Goal: Task Accomplishment & Management: Use online tool/utility

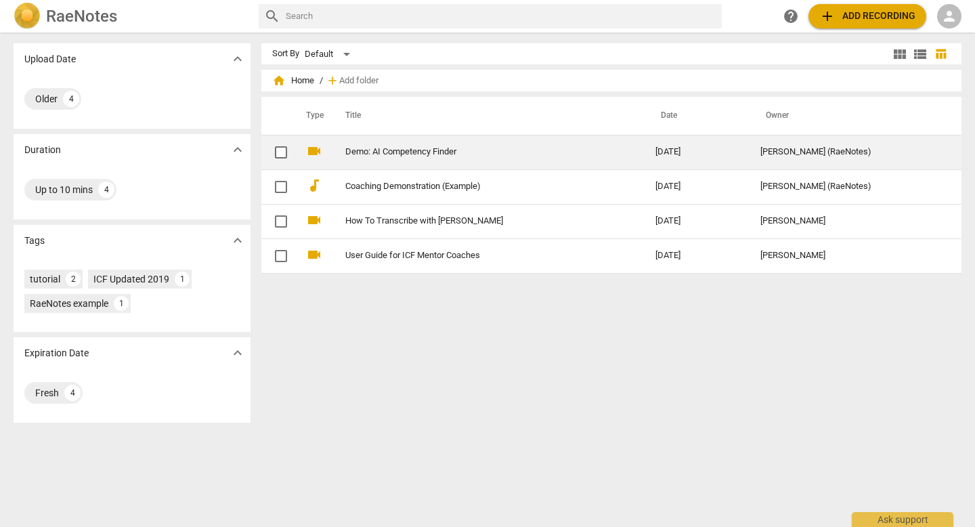
click at [445, 152] on link "Demo: AI Competency Finder" at bounding box center [475, 152] width 261 height 10
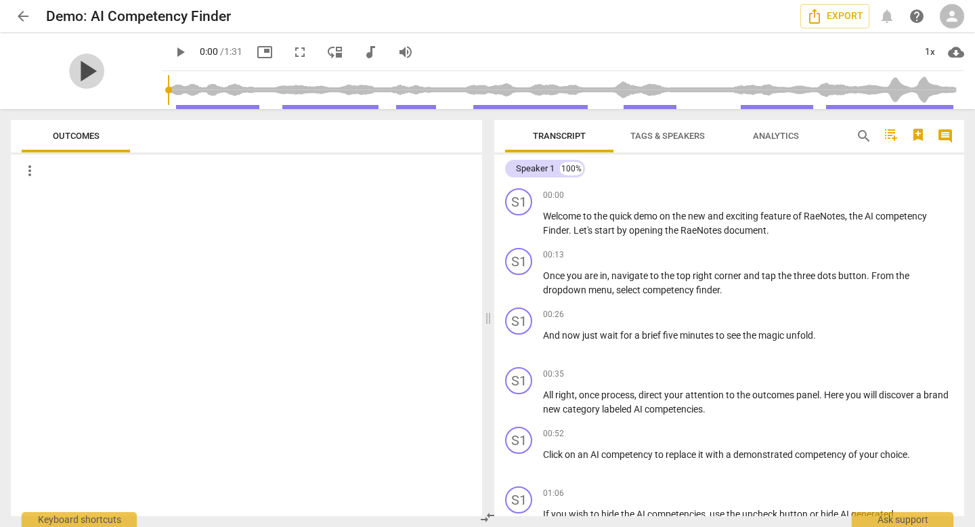
click at [89, 73] on span "play_arrow" at bounding box center [86, 70] width 35 height 35
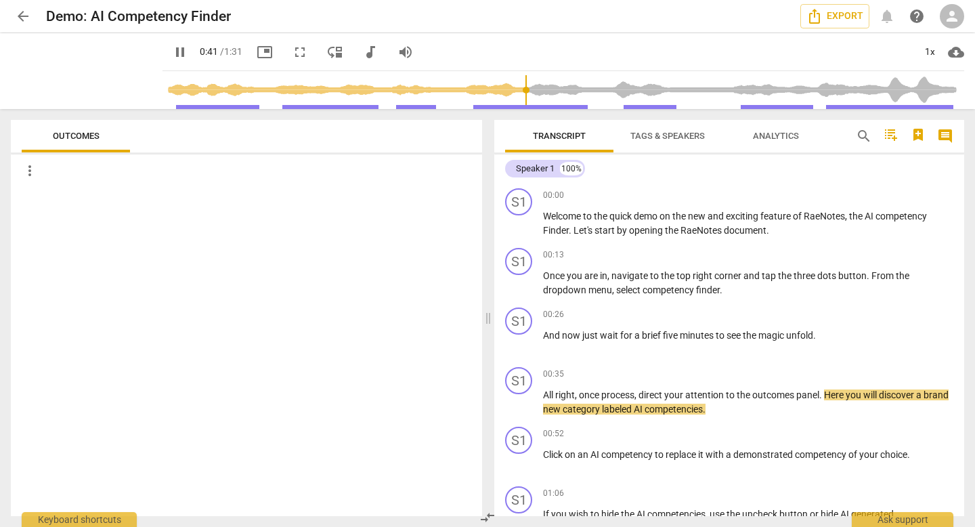
click at [29, 171] on span "more_vert" at bounding box center [30, 170] width 16 height 16
click at [292, 279] on div at bounding box center [487, 263] width 975 height 527
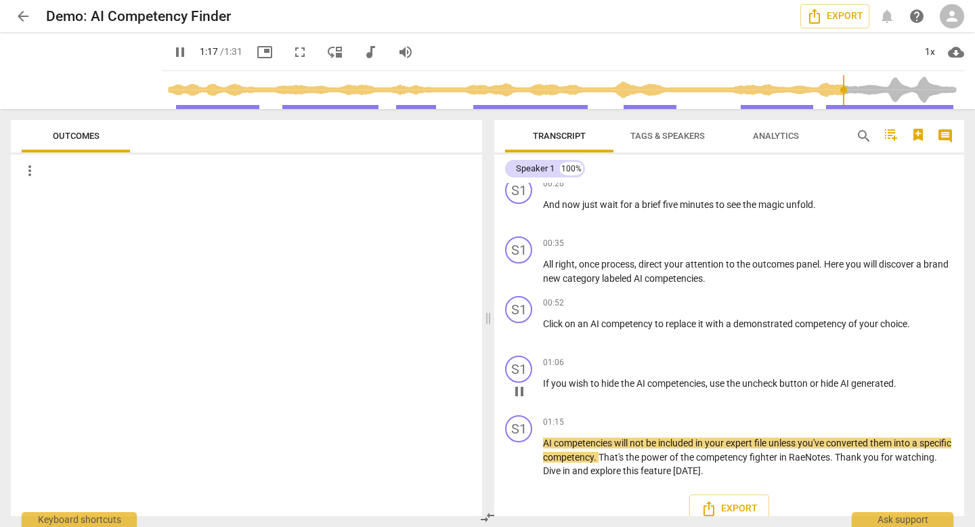
scroll to position [148, 0]
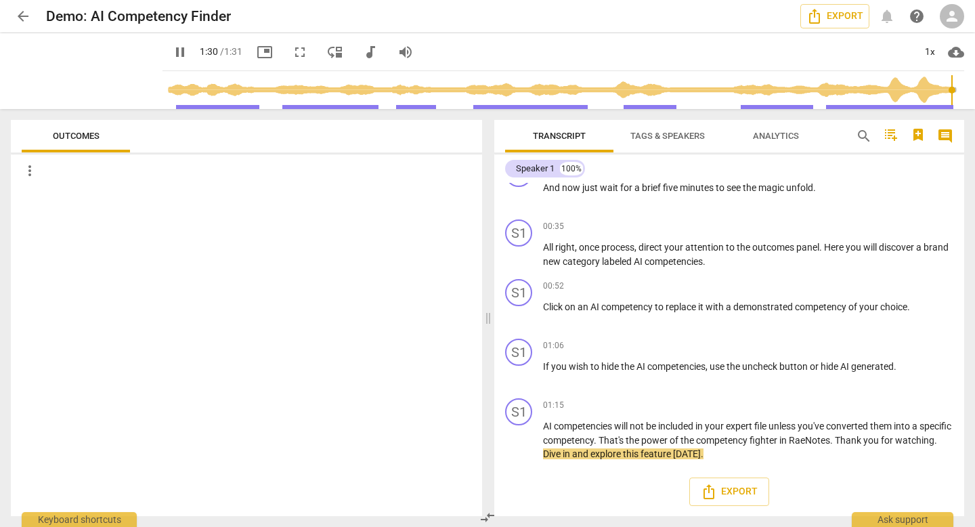
type input "91"
click at [24, 17] on span "arrow_back" at bounding box center [23, 16] width 16 height 16
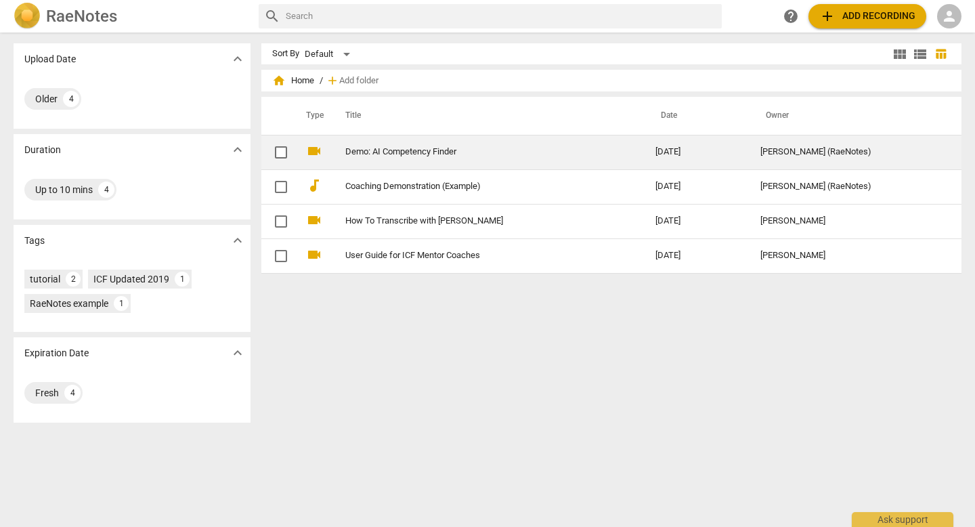
click at [281, 152] on input "checkbox" at bounding box center [281, 152] width 28 height 16
checkbox input "false"
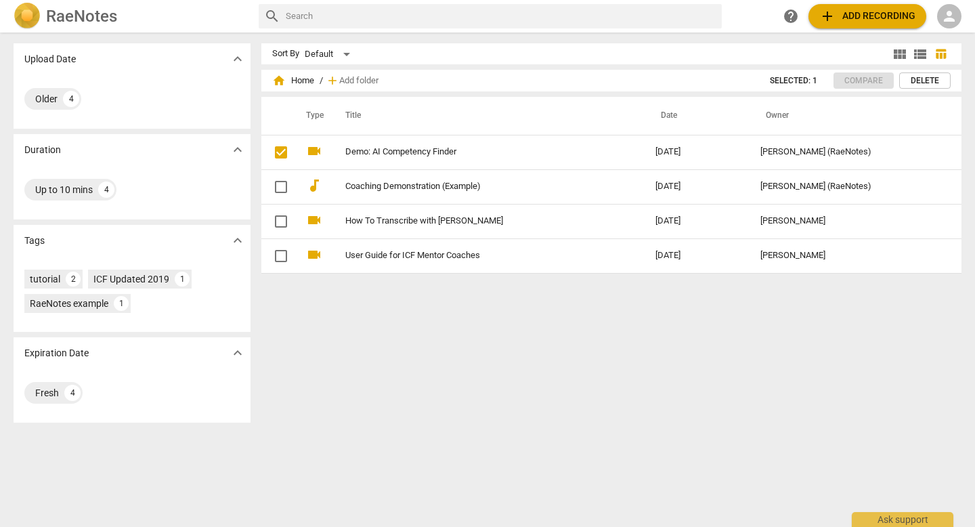
click at [612, 82] on span "Delete" at bounding box center [924, 81] width 28 height 12
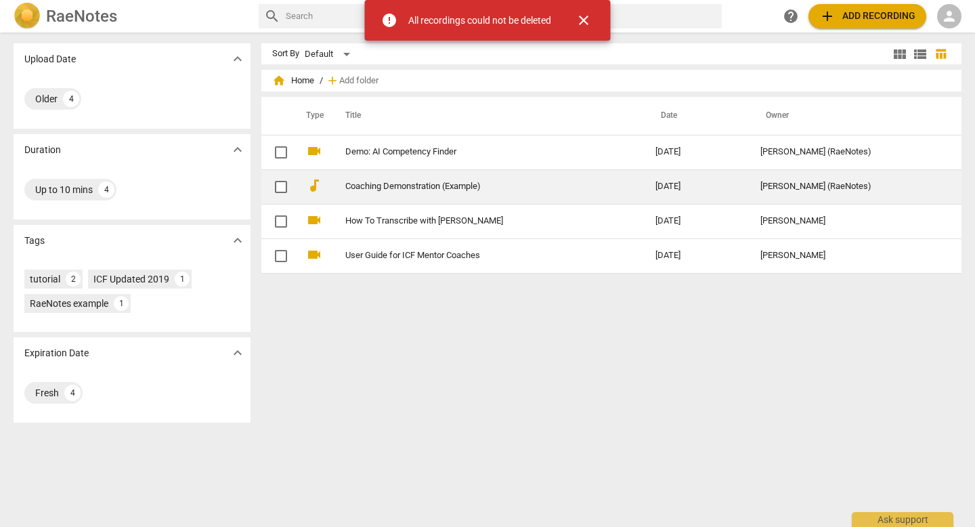
click at [417, 189] on link "Coaching Demonstration (Example)" at bounding box center [475, 186] width 261 height 10
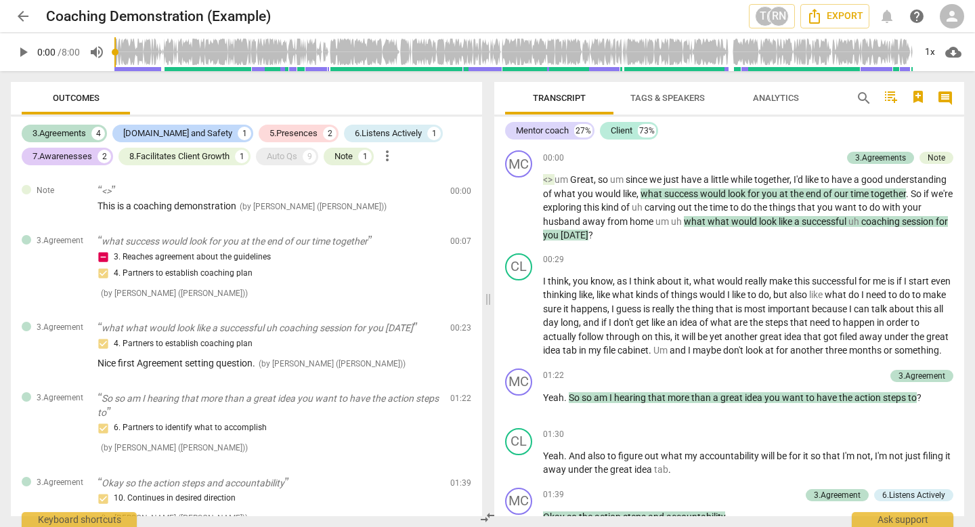
click at [24, 18] on span "arrow_back" at bounding box center [23, 16] width 16 height 16
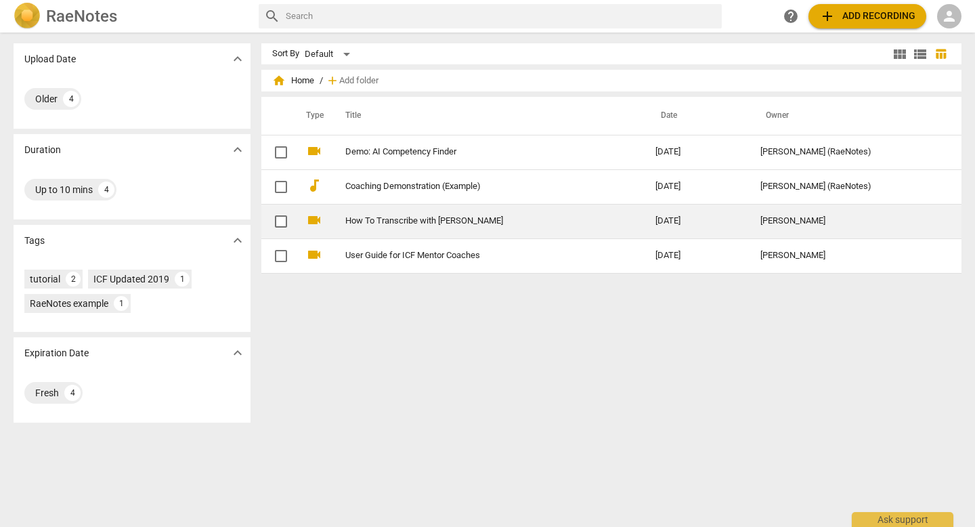
click at [451, 223] on link "How To Transcribe with [PERSON_NAME]" at bounding box center [475, 221] width 261 height 10
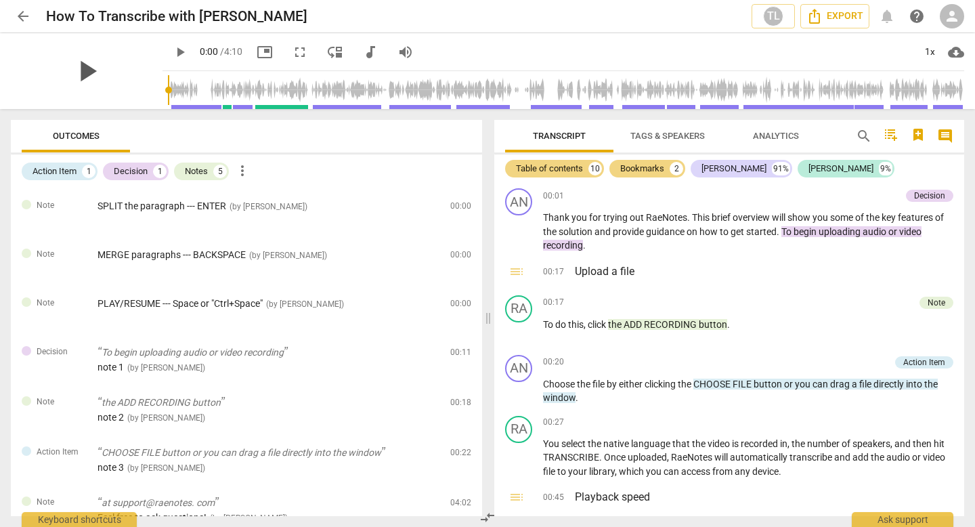
click at [78, 74] on span "play_arrow" at bounding box center [86, 70] width 35 height 35
type input "12"
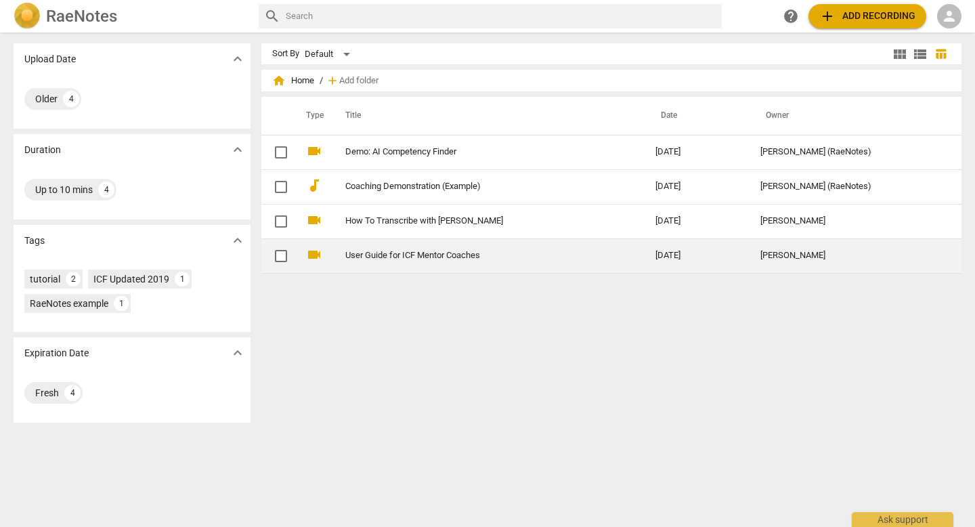
click at [427, 259] on link "User Guide for ICF Mentor Coaches" at bounding box center [475, 255] width 261 height 10
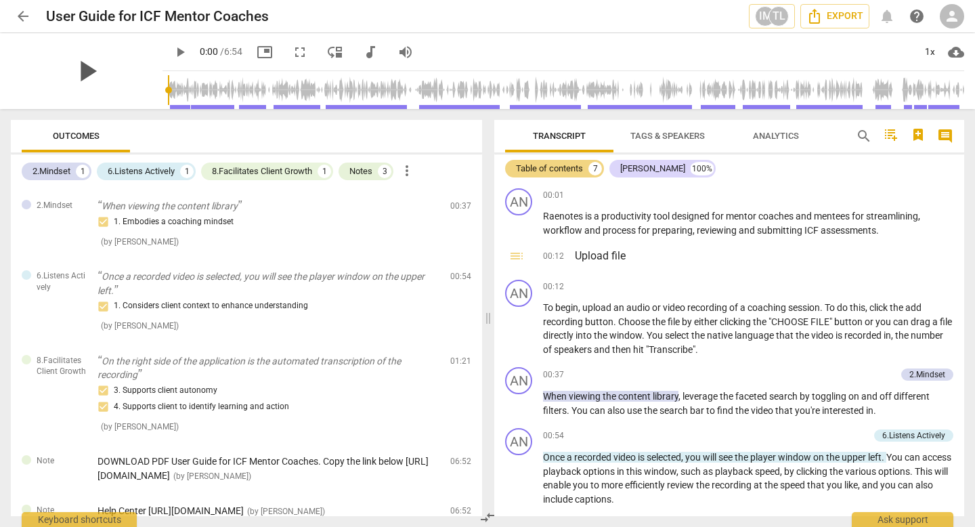
click at [78, 72] on span "play_arrow" at bounding box center [86, 70] width 35 height 35
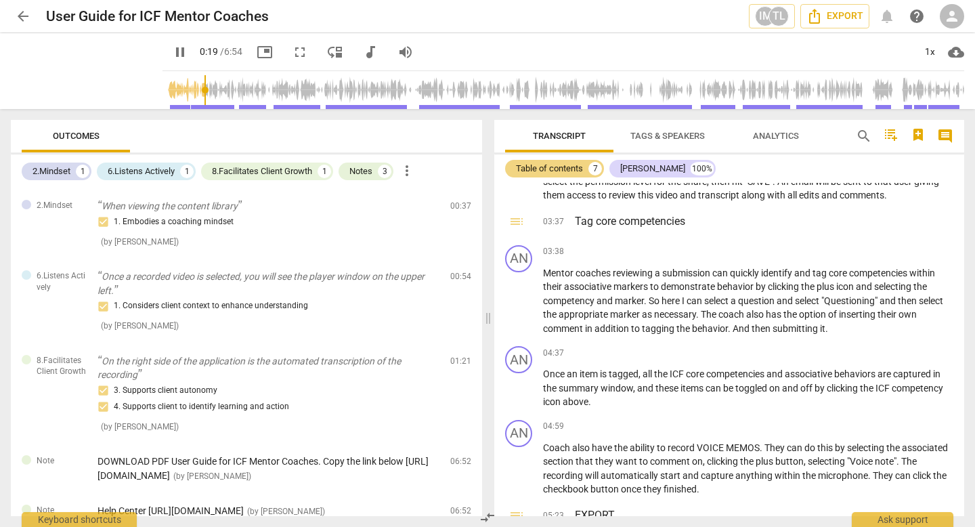
scroll to position [705, 0]
type input "27"
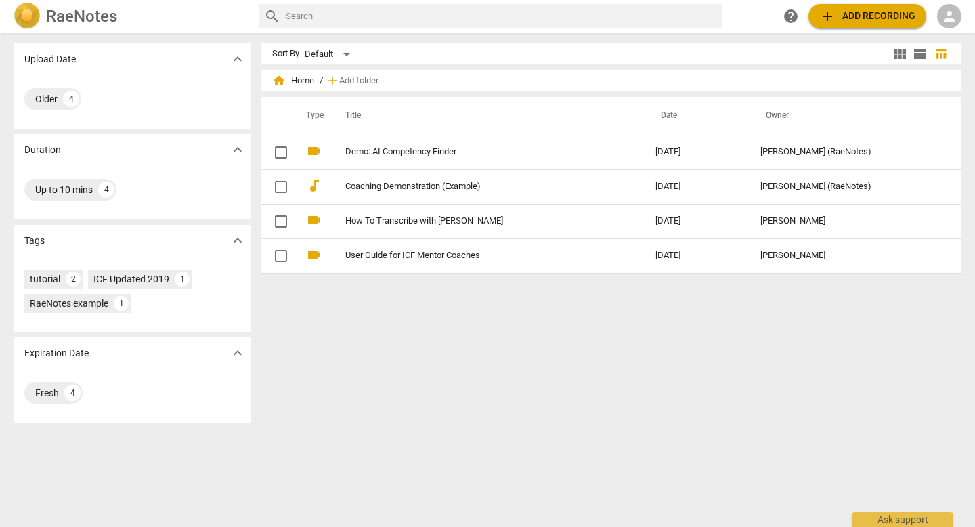
click at [77, 12] on h2 "RaeNotes" at bounding box center [81, 16] width 71 height 19
click at [612, 18] on span "person" at bounding box center [949, 16] width 16 height 16
click at [612, 31] on li "Login" at bounding box center [940, 32] width 49 height 32
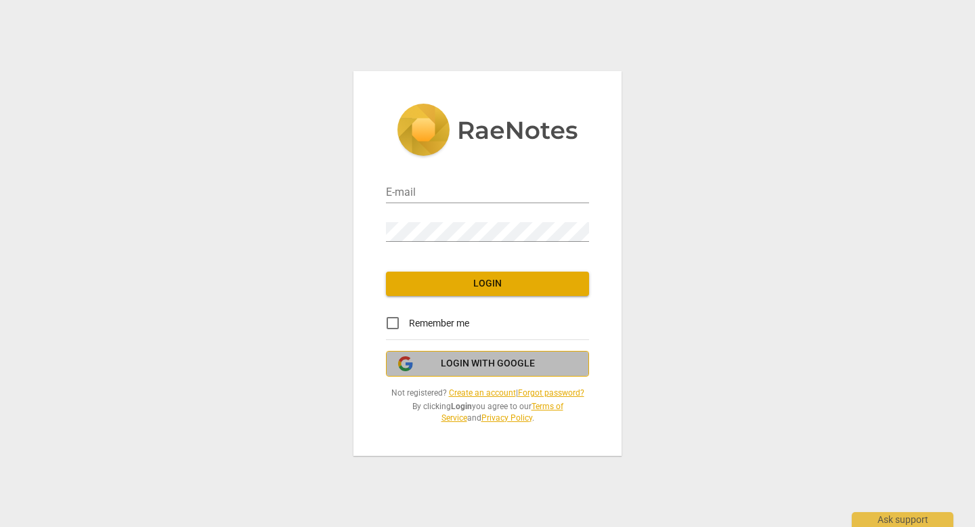
click at [504, 370] on button "Login with Google" at bounding box center [487, 364] width 203 height 26
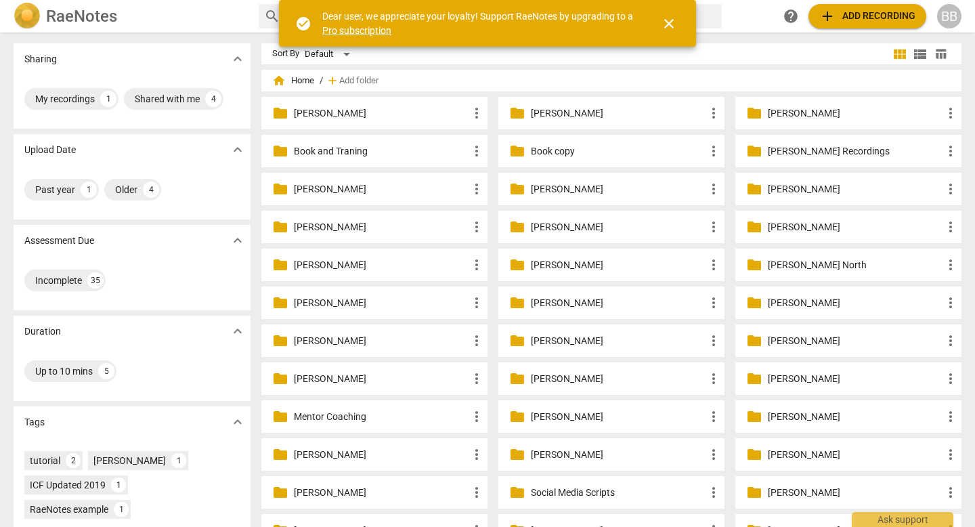
click at [751, 15] on div "search help add Add recording BB" at bounding box center [610, 16] width 703 height 24
click at [669, 21] on span "close" at bounding box center [669, 24] width 16 height 16
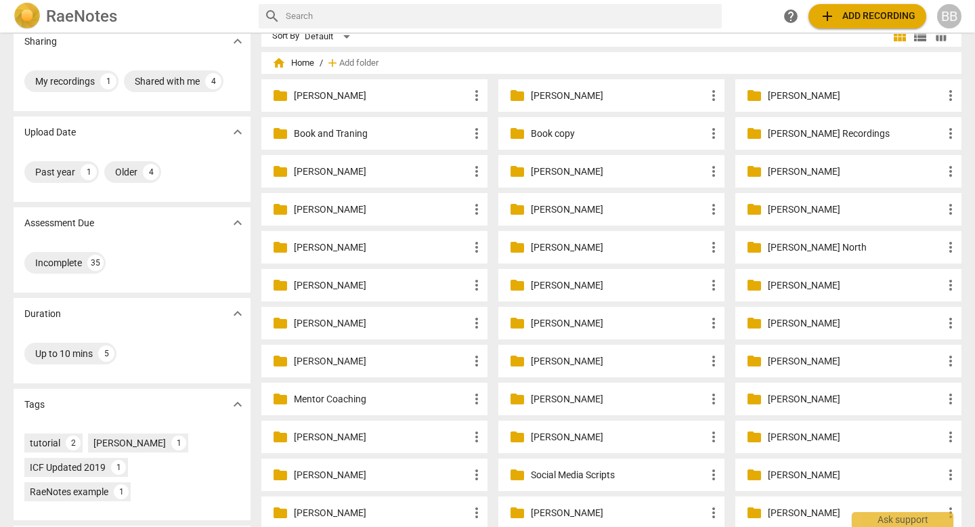
scroll to position [12, 0]
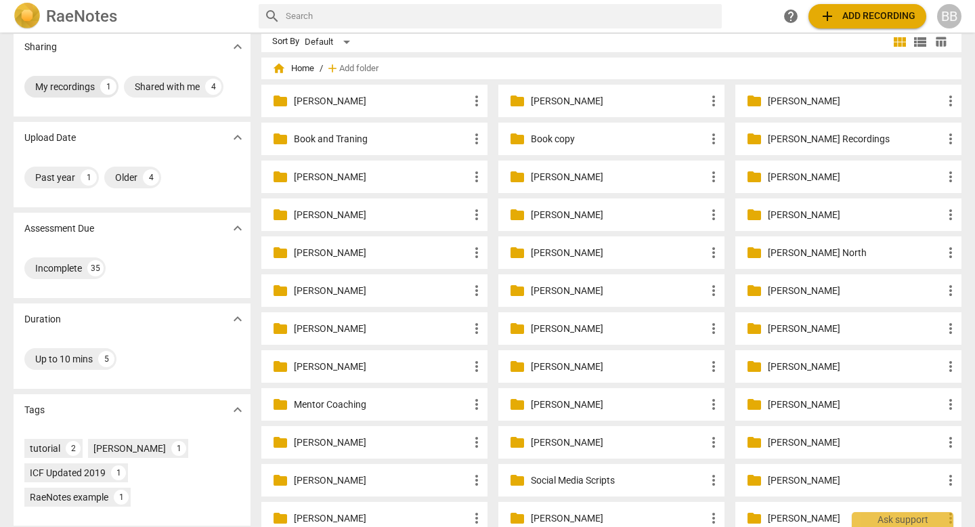
click at [85, 85] on div "My recordings" at bounding box center [65, 87] width 60 height 14
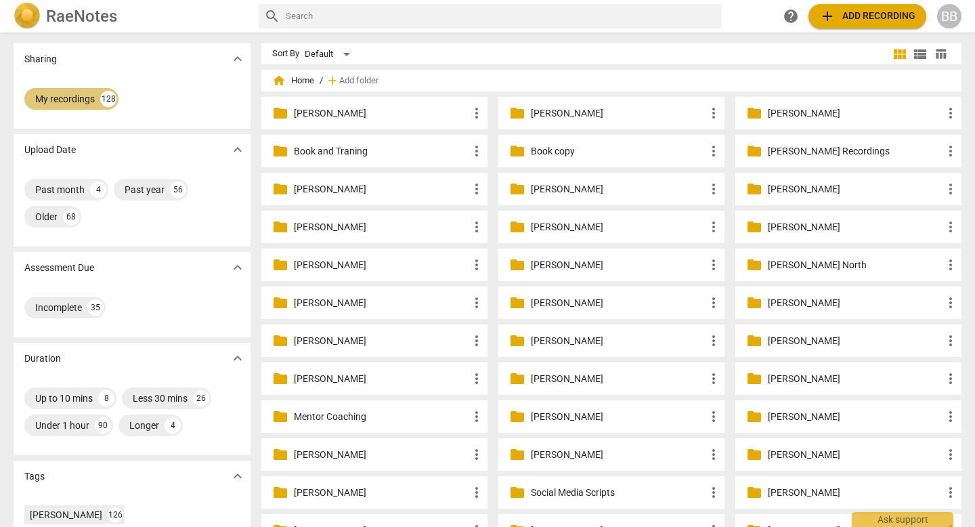
click at [79, 100] on div "My recordings" at bounding box center [65, 99] width 60 height 14
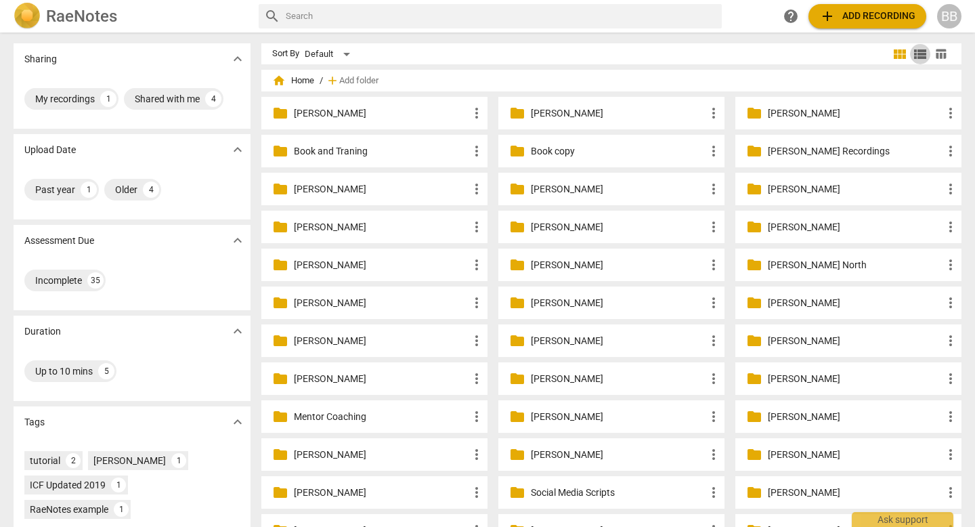
click at [918, 56] on span "view_list" at bounding box center [920, 54] width 16 height 16
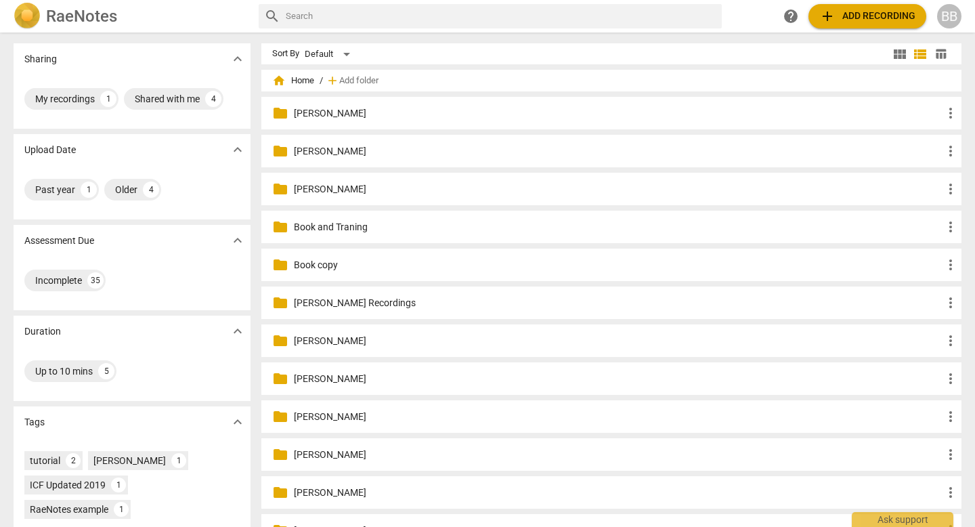
click at [918, 56] on span "view_list" at bounding box center [920, 54] width 16 height 16
click at [897, 55] on span "view_module" at bounding box center [899, 54] width 16 height 16
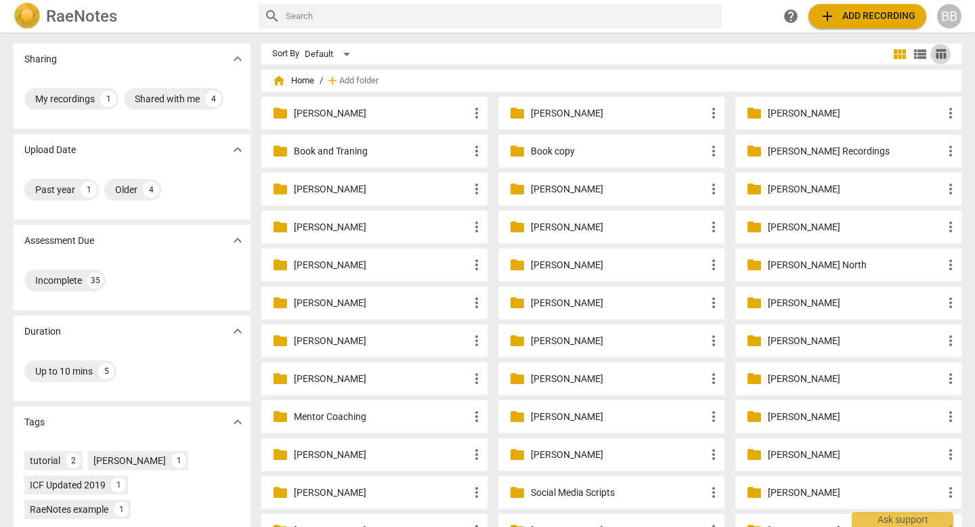
click at [940, 52] on span "table_chart" at bounding box center [940, 53] width 13 height 13
click at [897, 56] on span "view_module" at bounding box center [899, 54] width 16 height 16
click at [948, 14] on div "BB" at bounding box center [949, 16] width 24 height 24
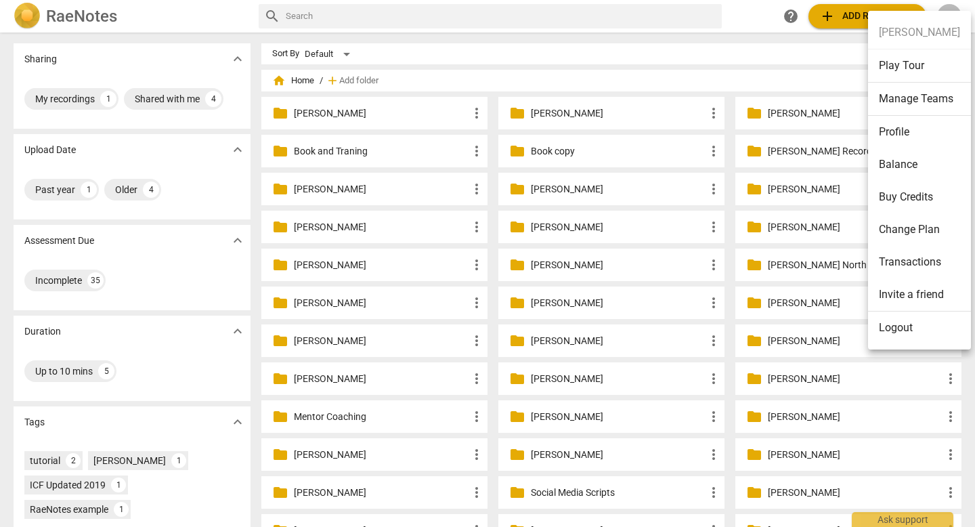
click at [759, 18] on div at bounding box center [487, 263] width 975 height 527
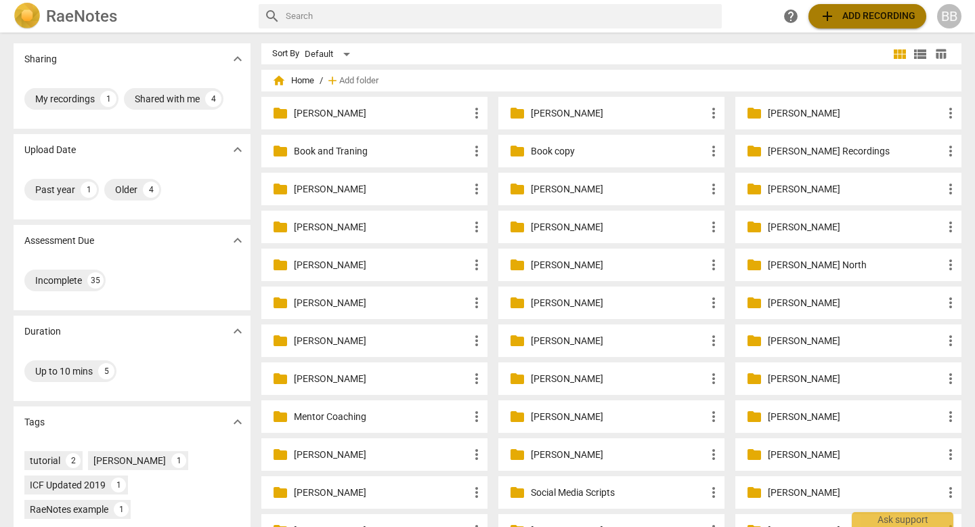
click at [859, 18] on span "add Add recording" at bounding box center [867, 16] width 96 height 16
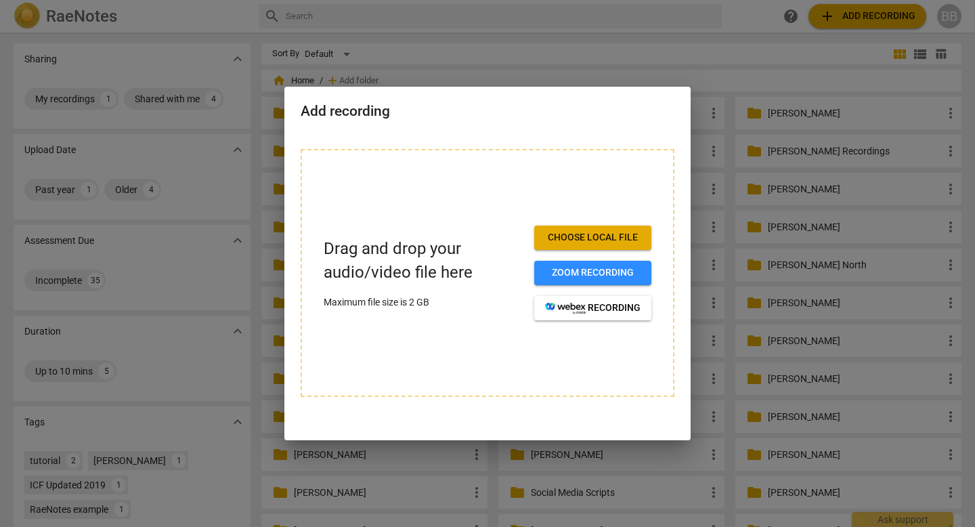
click at [752, 24] on div at bounding box center [487, 263] width 975 height 527
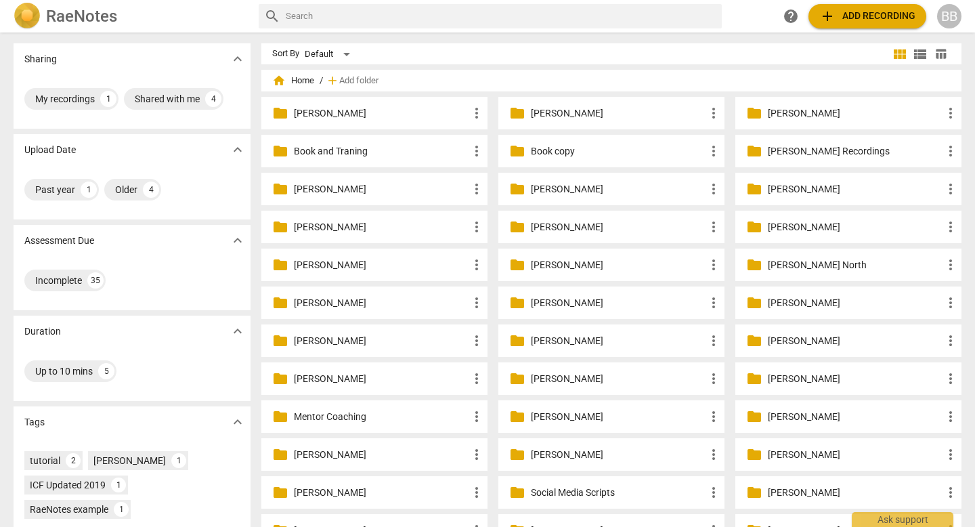
click at [83, 18] on h2 "RaeNotes" at bounding box center [81, 16] width 71 height 19
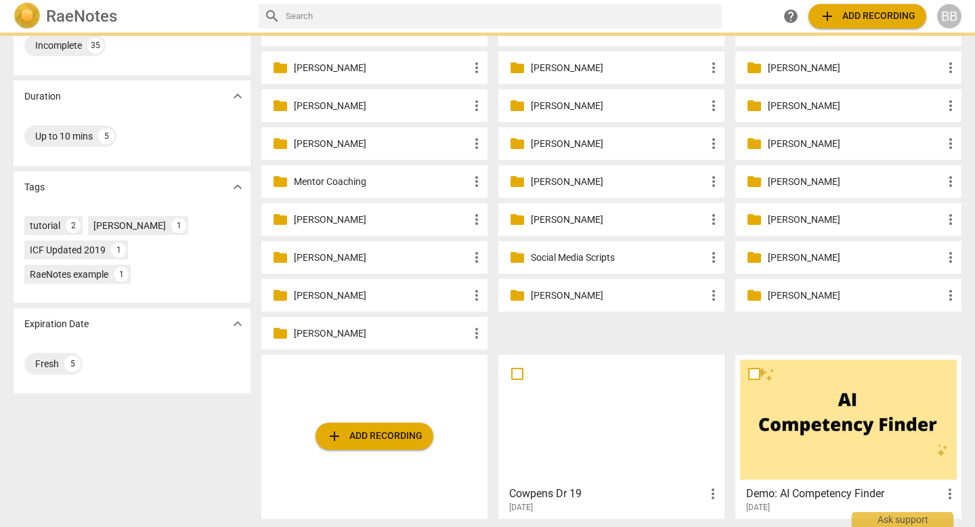
scroll to position [412, 0]
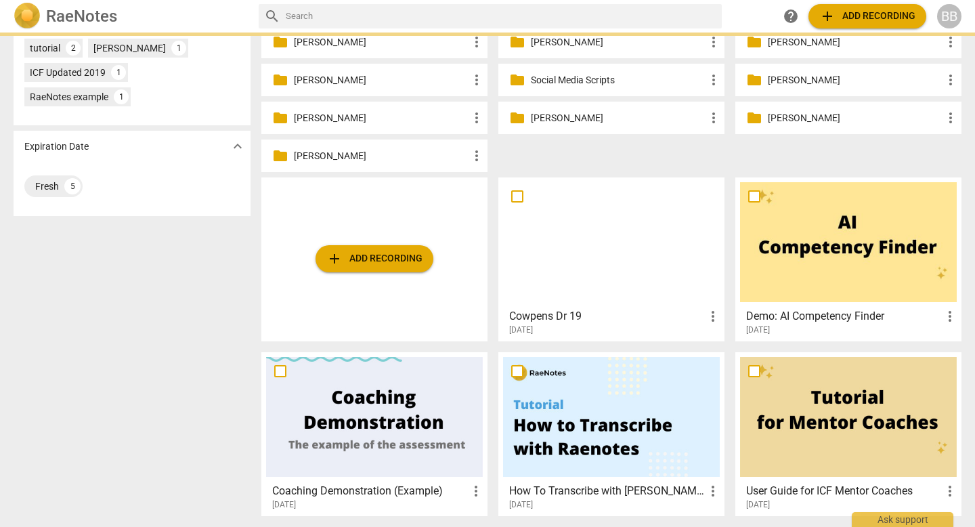
click at [585, 236] on div at bounding box center [611, 242] width 217 height 120
